Goal: Understand process/instructions

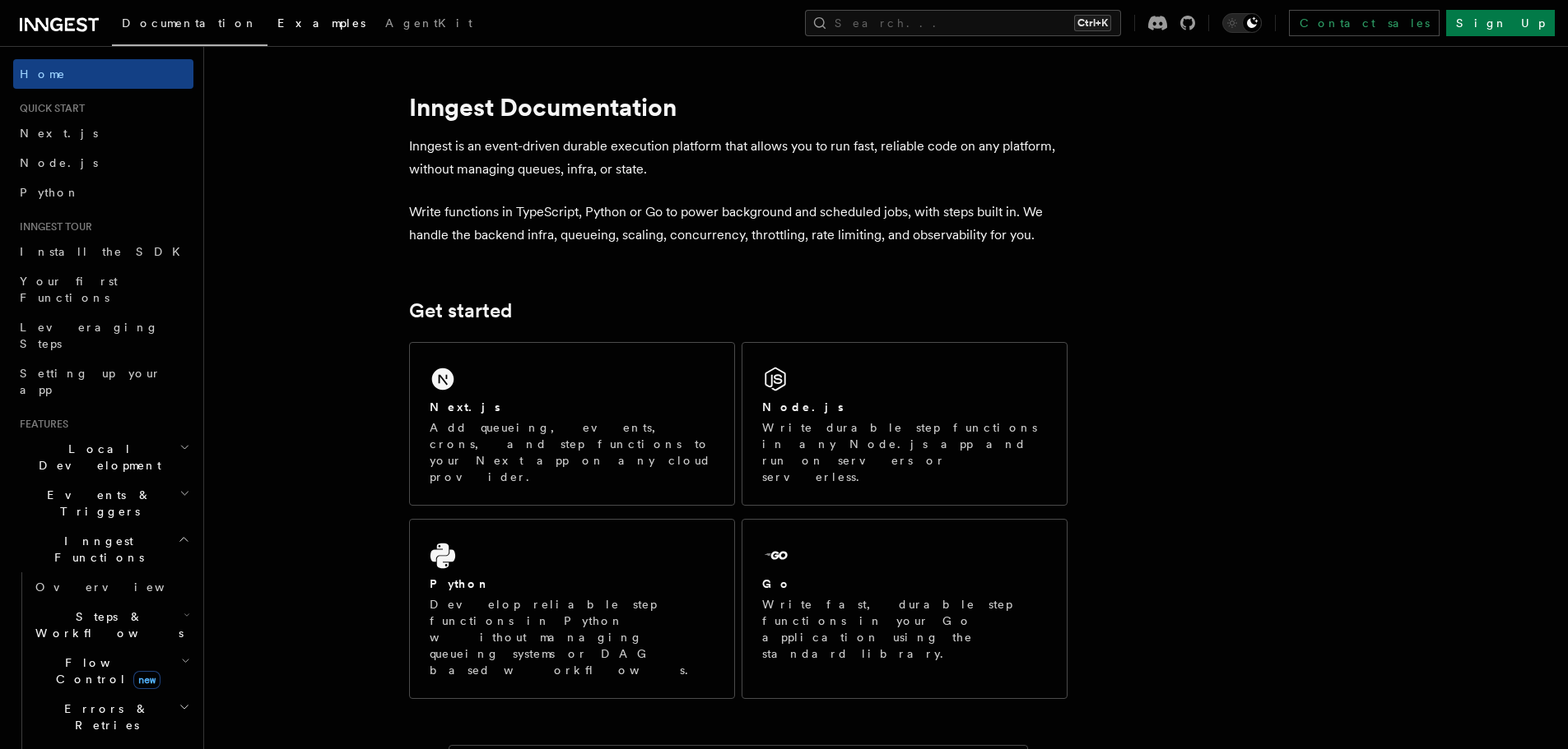
click at [277, 26] on span "Examples" at bounding box center [321, 22] width 88 height 13
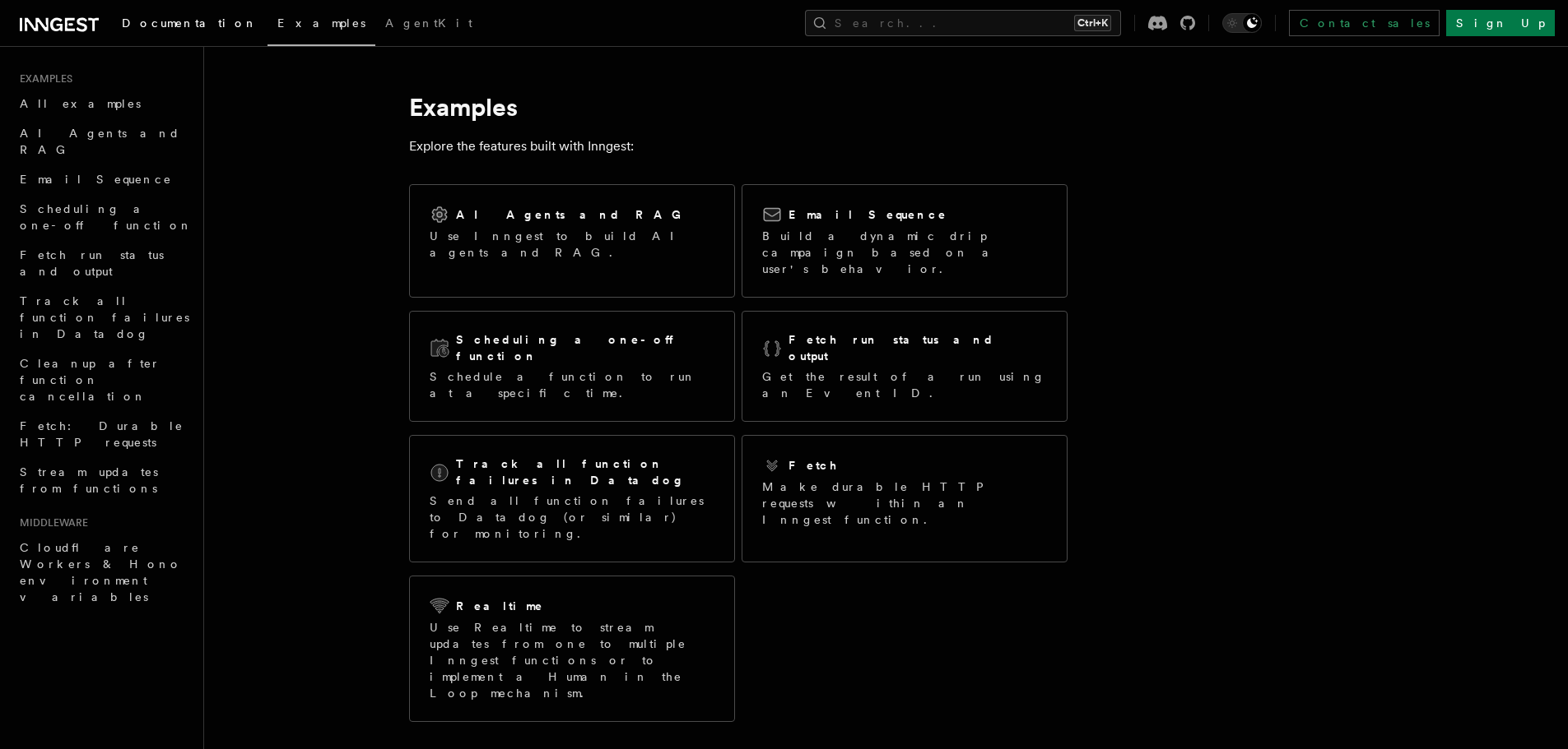
click at [157, 29] on span "Documentation" at bounding box center [189, 22] width 136 height 13
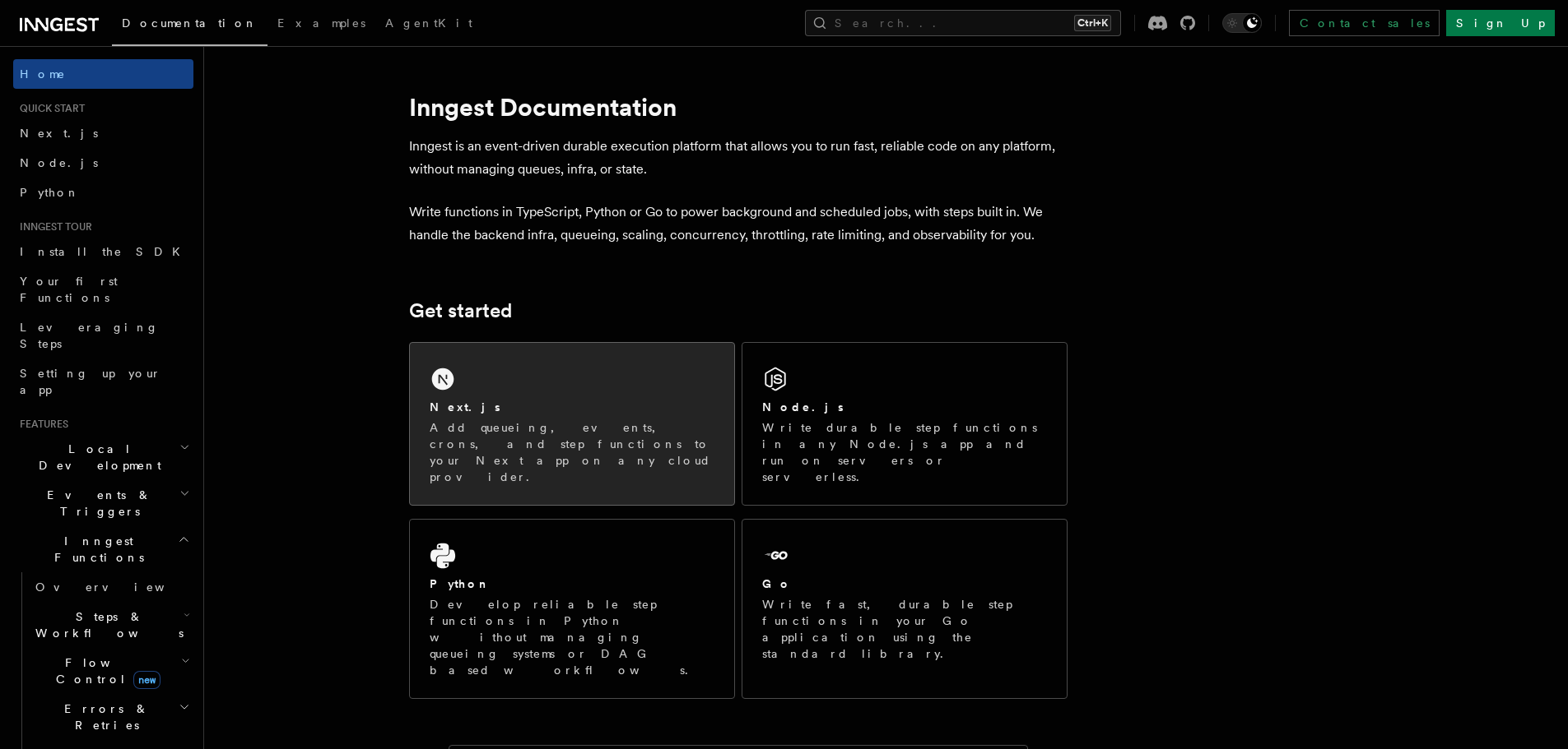
click at [508, 413] on div "Next.js" at bounding box center [572, 408] width 285 height 18
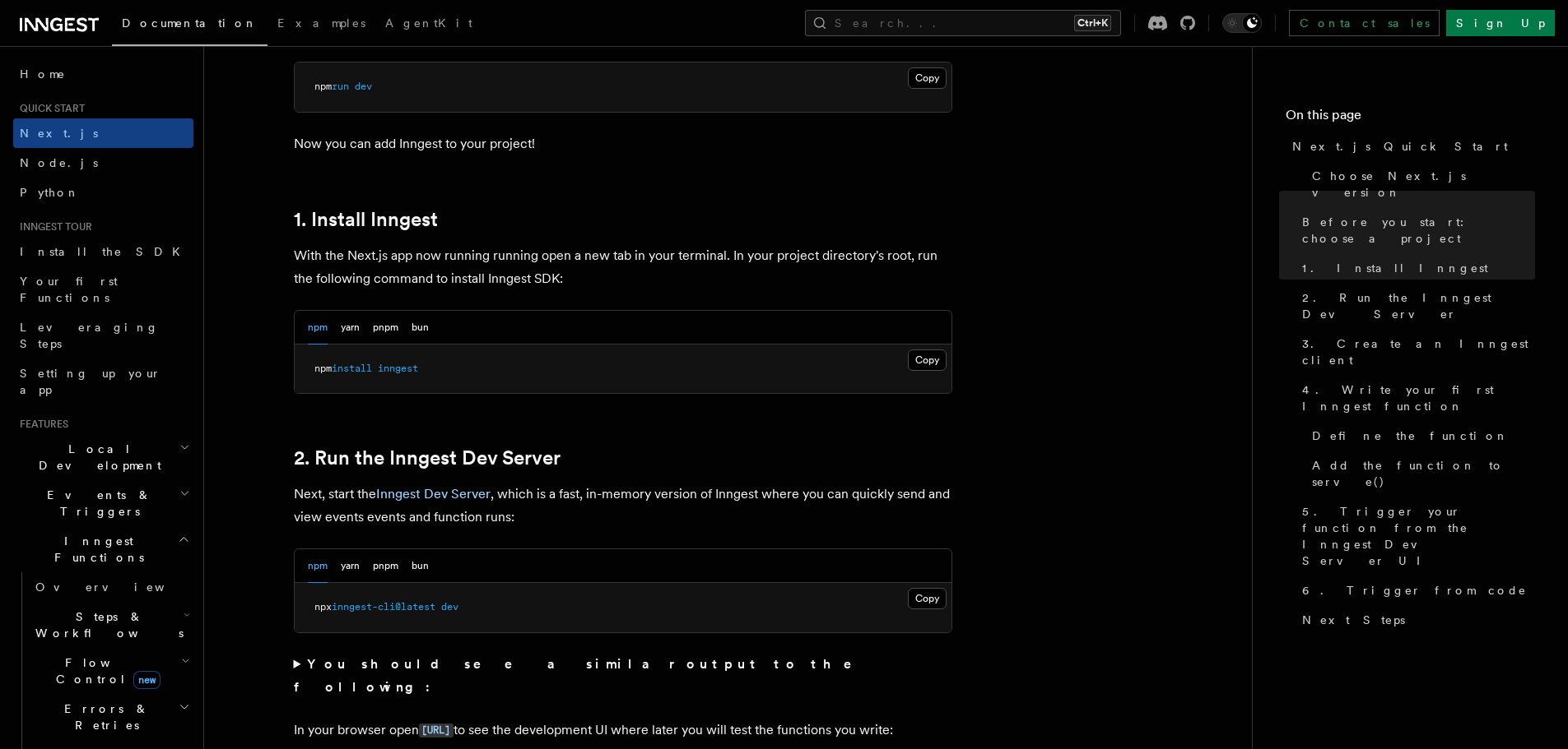
scroll to position [960, 0]
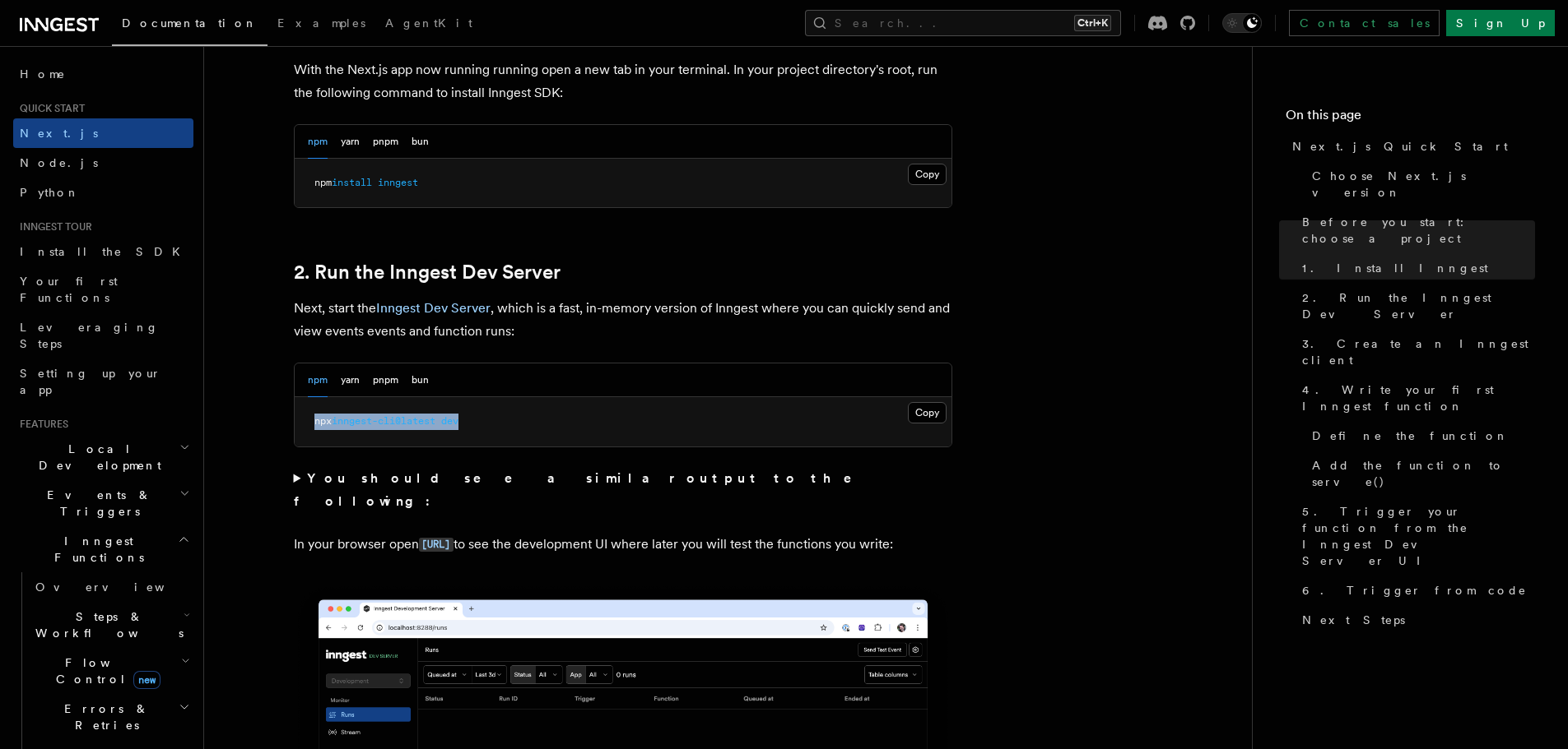
drag, startPoint x: 472, startPoint y: 420, endPoint x: 299, endPoint y: 430, distance: 173.3
click at [299, 430] on pre "npx inngest-cli@latest dev" at bounding box center [623, 421] width 657 height 50
copy span "npx inngest-cli@latest dev"
